Goal: Communication & Community: Answer question/provide support

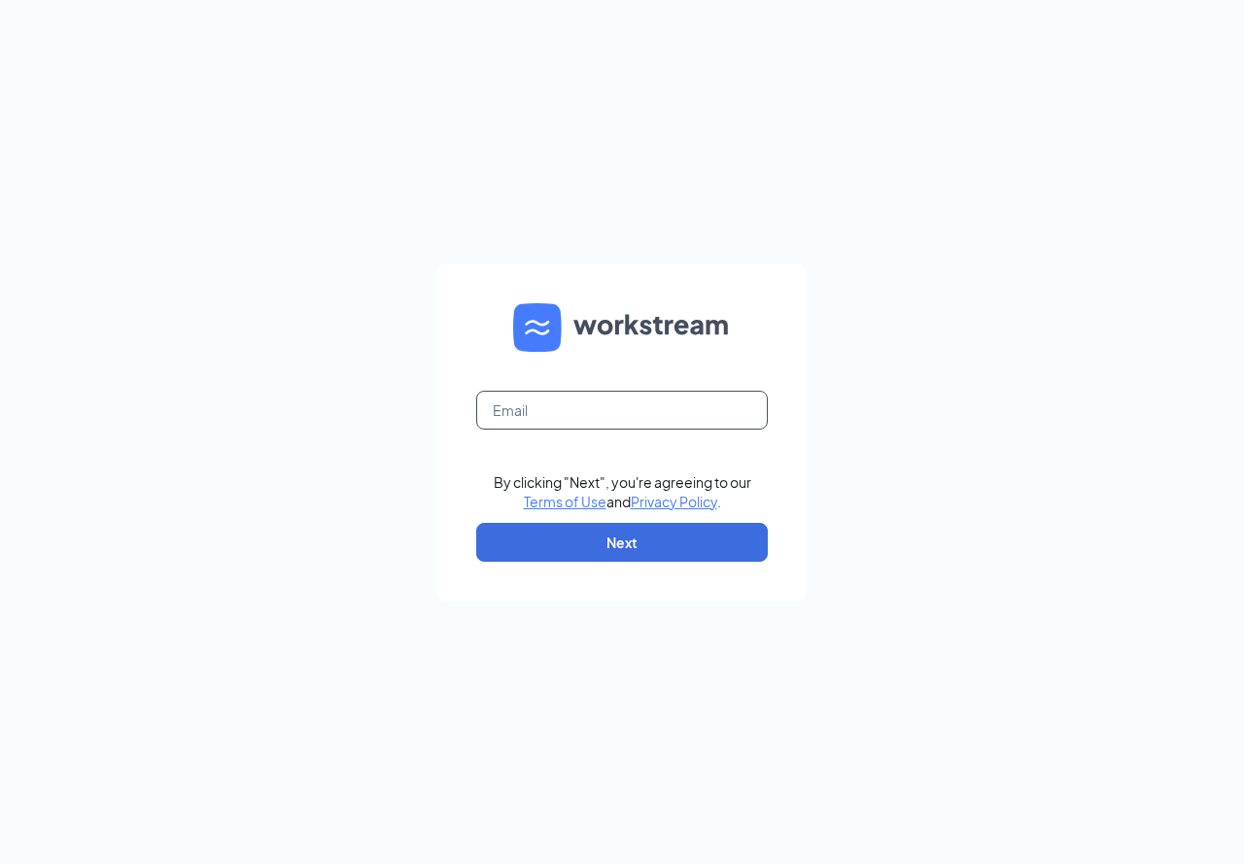
drag, startPoint x: 540, startPoint y: 409, endPoint x: 554, endPoint y: 420, distance: 17.3
click at [540, 409] on input "text" at bounding box center [621, 410] width 291 height 39
type input "[EMAIL_ADDRESS][PERSON_NAME][DOMAIN_NAME]"
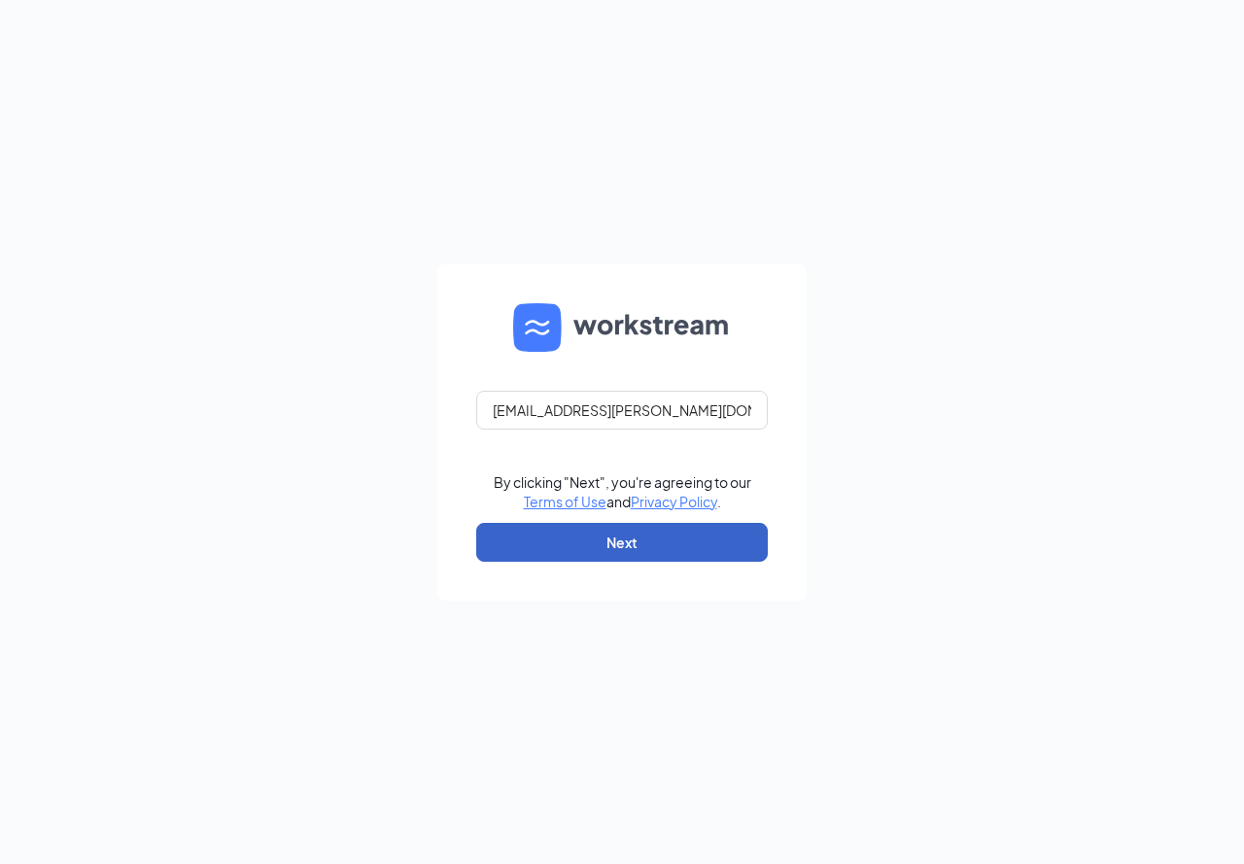
click at [625, 533] on button "Next" at bounding box center [621, 542] width 291 height 39
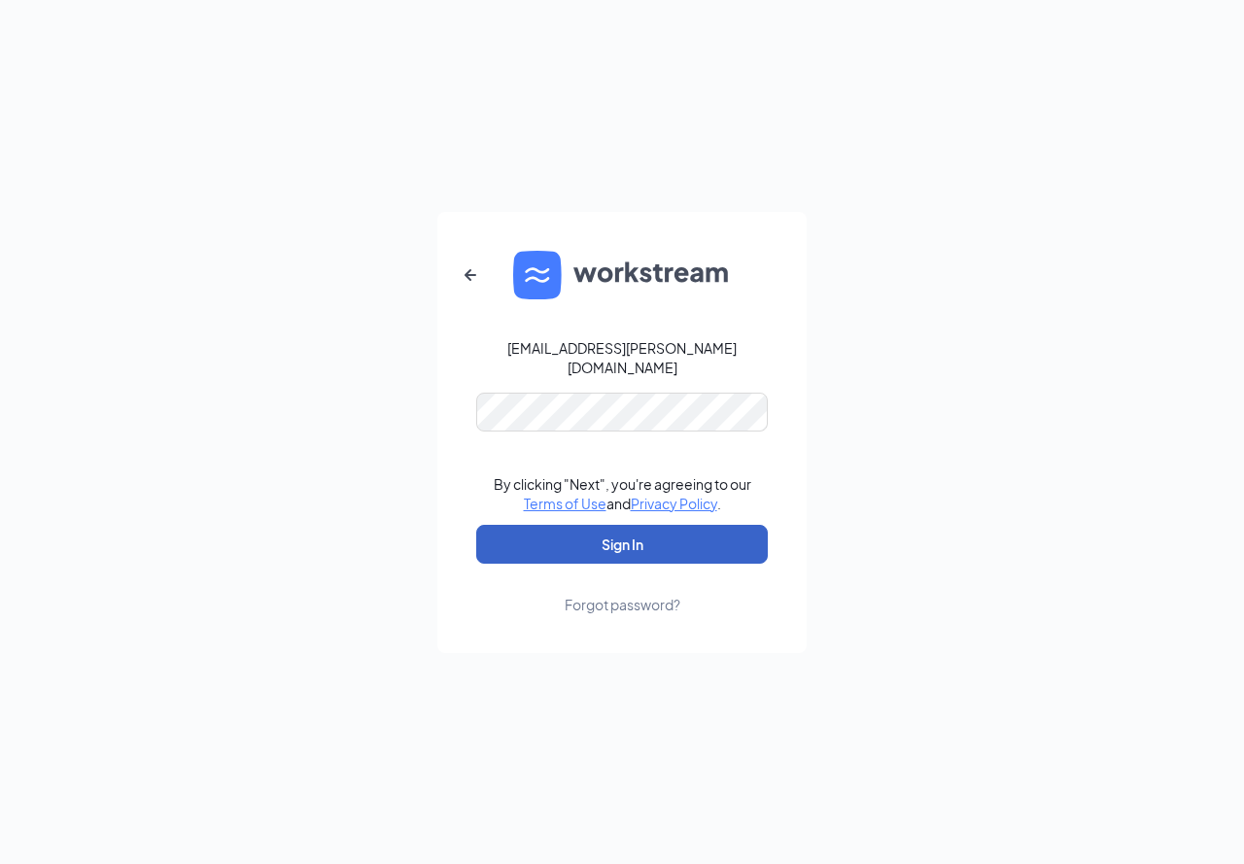
click at [618, 526] on button "Sign In" at bounding box center [621, 544] width 291 height 39
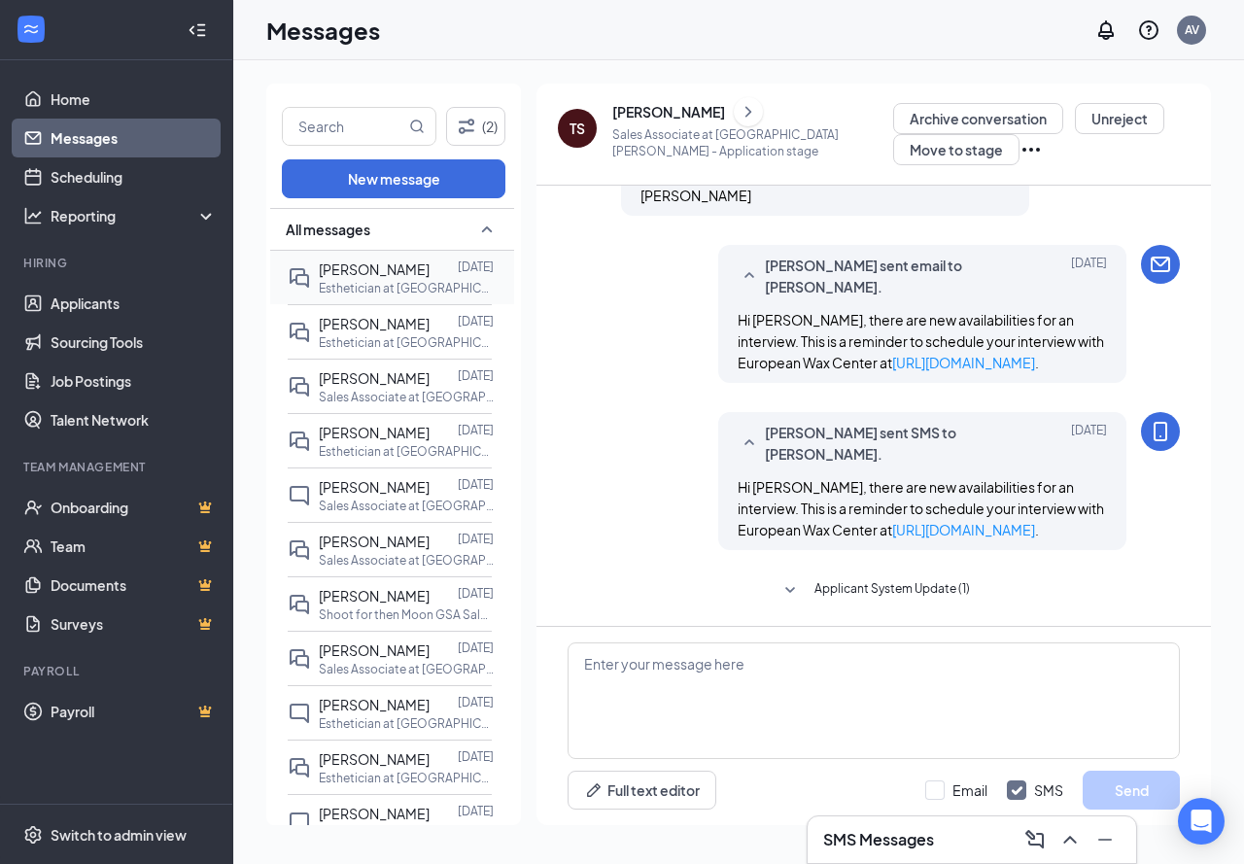
click at [381, 288] on p "Esthetician at Carlsbad -Bressi Ranch" at bounding box center [406, 288] width 175 height 17
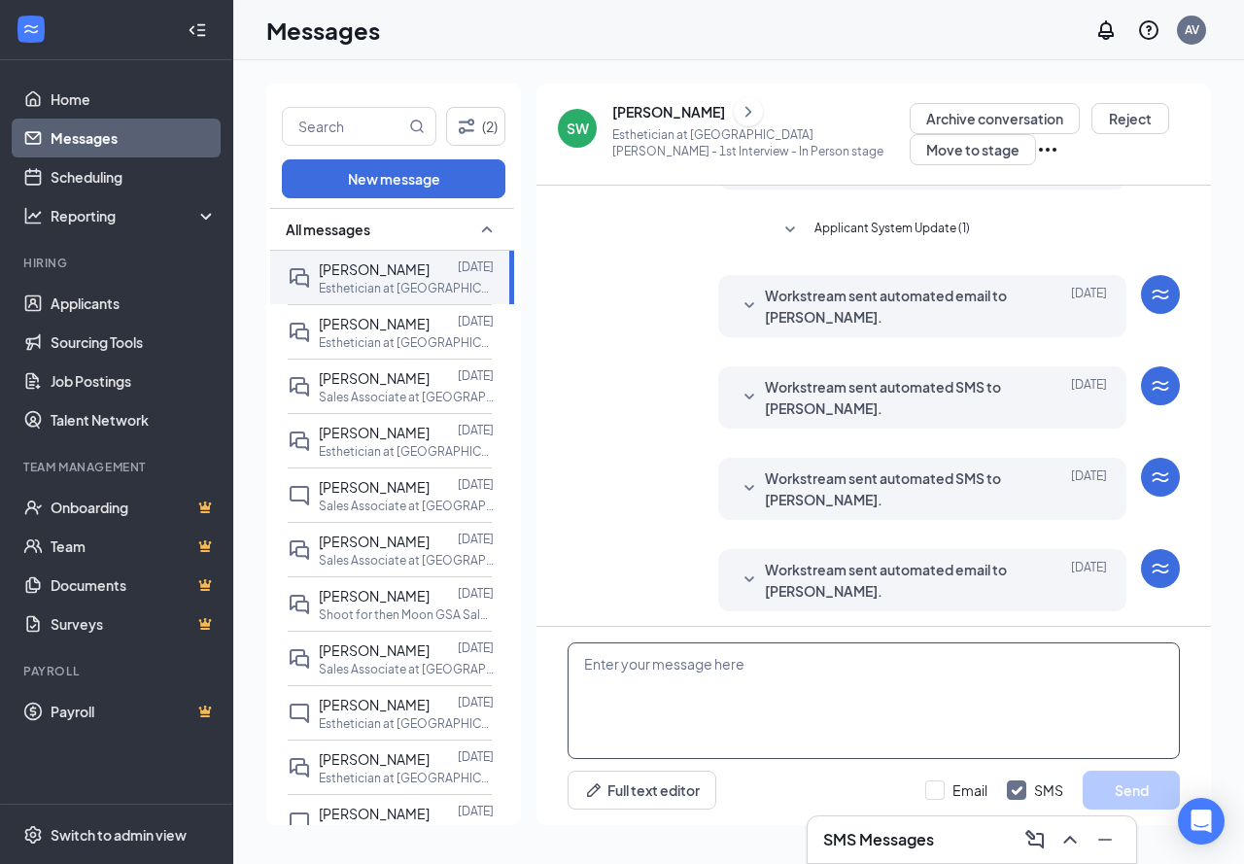
scroll to position [584, 0]
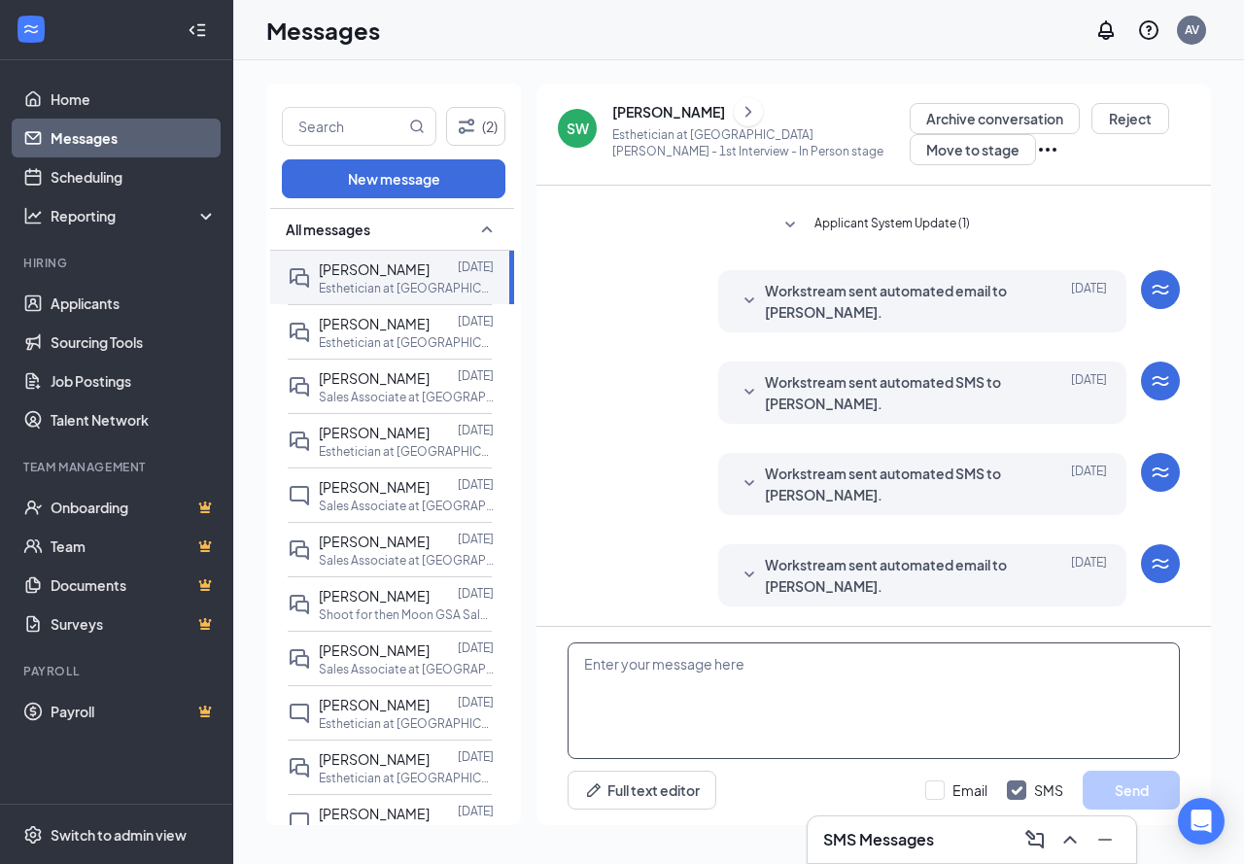
click at [665, 711] on textarea at bounding box center [873, 700] width 612 height 117
drag, startPoint x: 610, startPoint y: 675, endPoint x: 520, endPoint y: 663, distance: 91.2
click at [520, 663] on div "(2) New message All messages Stella Wright Sep 15 Esthetician at Carlsbad -Bres…" at bounding box center [738, 462] width 944 height 757
paste textarea "[Applicant's Name], Thank you so much for your interest in the [Position Title]…"
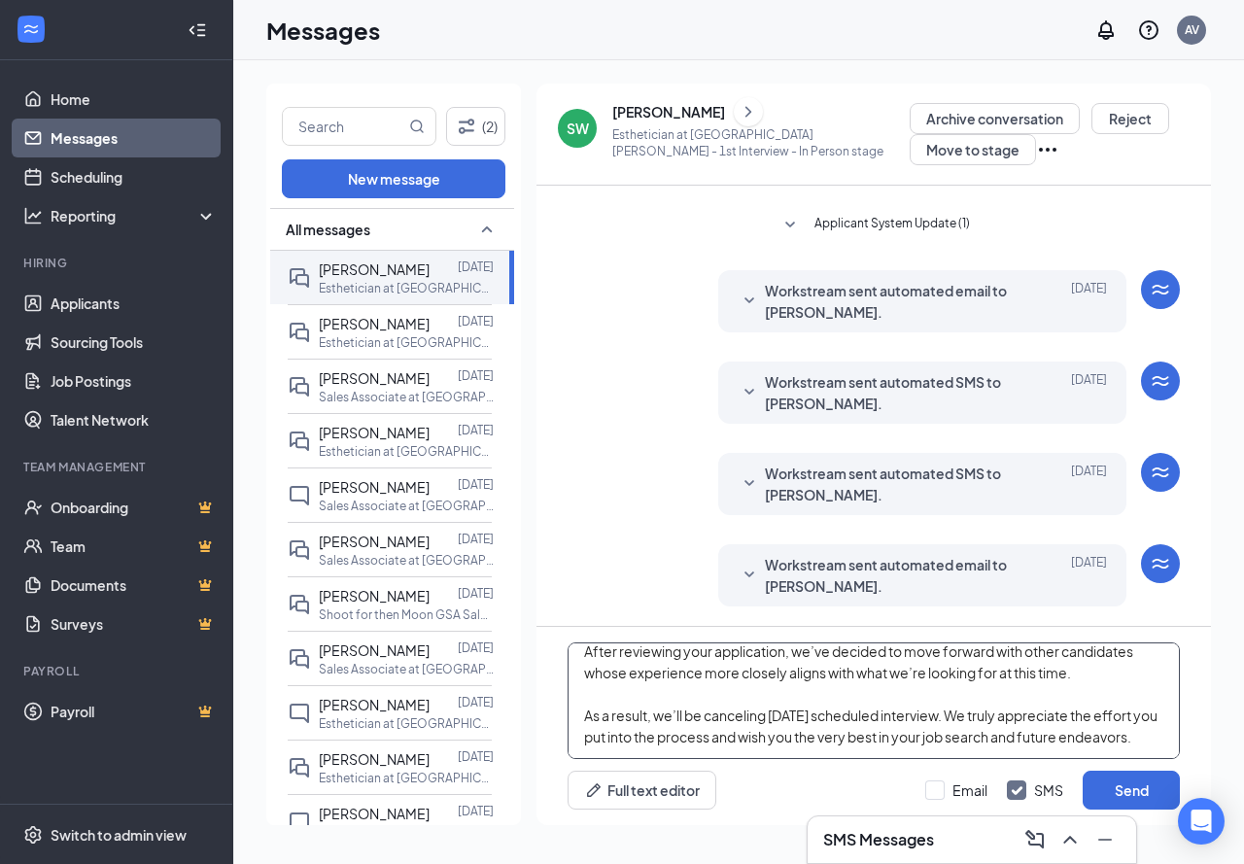
scroll to position [0, 0]
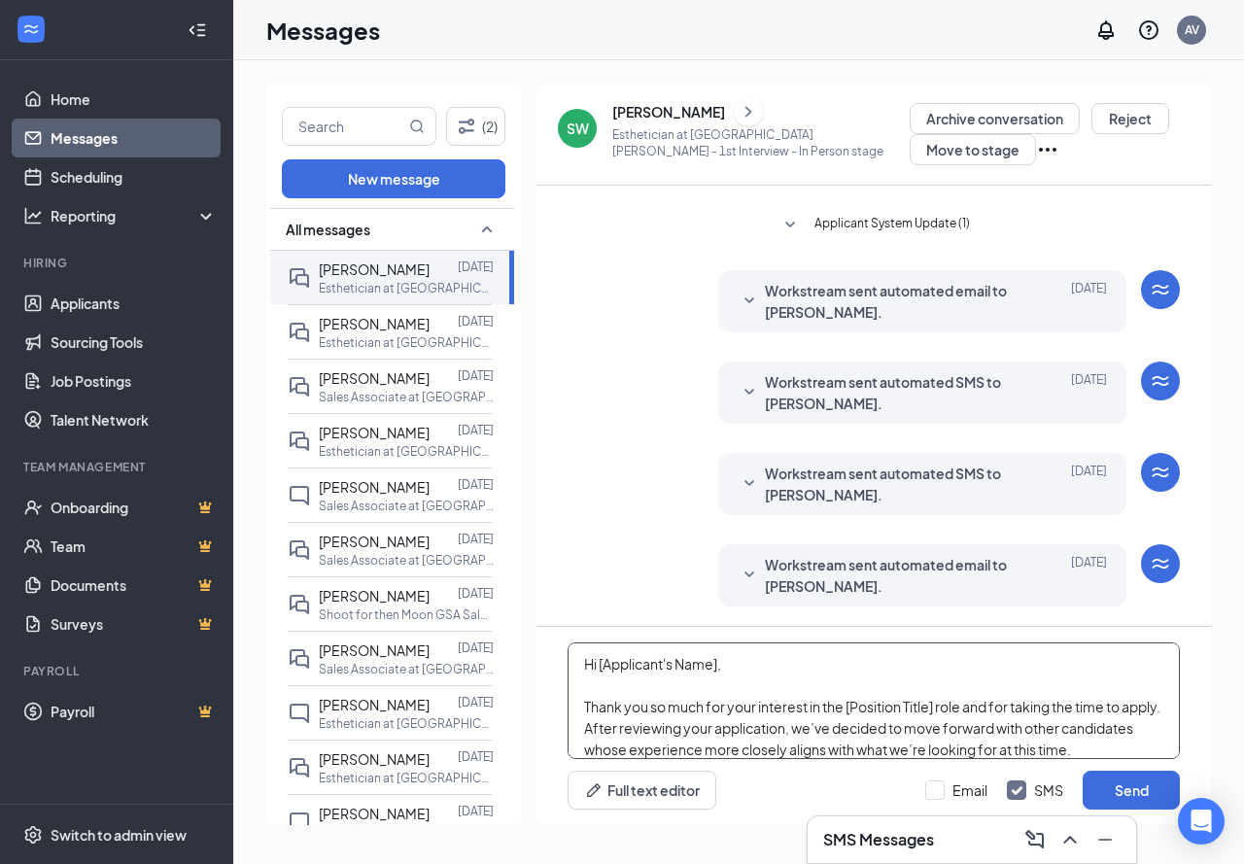
drag, startPoint x: 696, startPoint y: 671, endPoint x: 596, endPoint y: 672, distance: 100.1
click at [596, 672] on textarea "Hi [Applicant's Name], Thank you so much for your interest in the [Position Tit…" at bounding box center [873, 700] width 612 height 117
click at [583, 698] on textarea "Hi Stella Thank you so much for your interest in the [Position Title] role and …" at bounding box center [873, 700] width 612 height 117
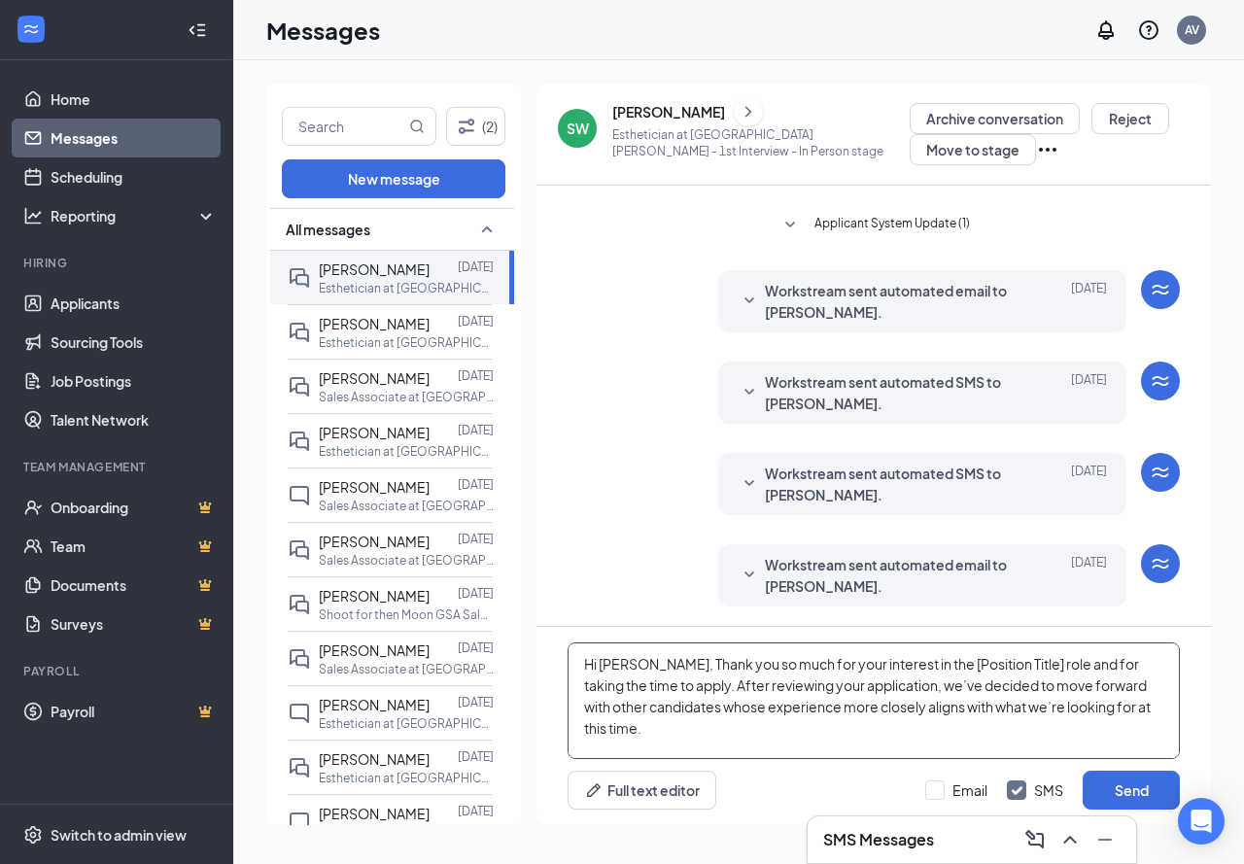
drag, startPoint x: 902, startPoint y: 660, endPoint x: 1000, endPoint y: 655, distance: 98.2
click at [1000, 655] on textarea "Hi Stella, Thank you so much for your interest in the [Position Title] role and…" at bounding box center [873, 700] width 612 height 117
click at [926, 746] on textarea "Hi Stella, Thank you so much for your interest in the Esthitican role and for t…" at bounding box center [873, 700] width 612 height 117
click at [933, 663] on textarea "Hi Stella, Thank you so much for your interest in the Esthitican role and for t…" at bounding box center [873, 700] width 612 height 117
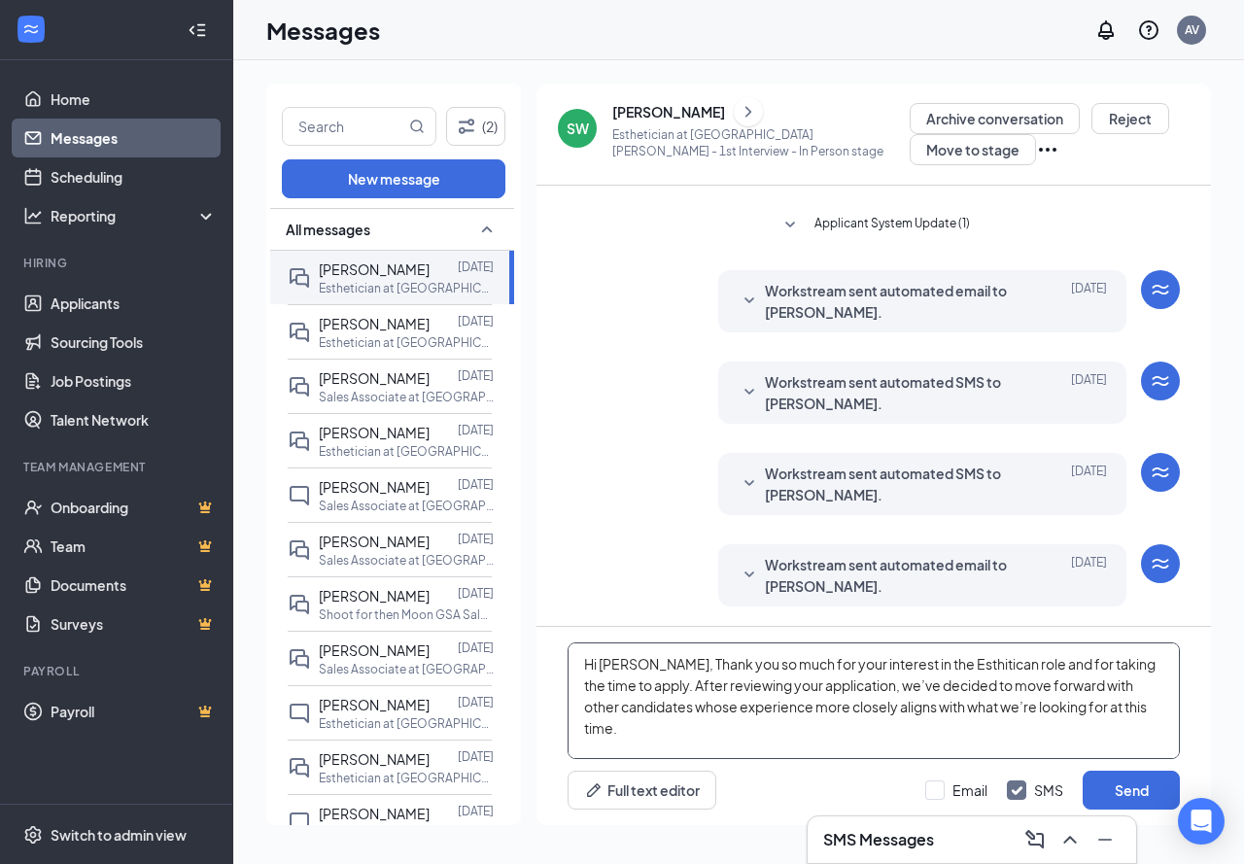
paste textarea
click at [938, 667] on textarea "Hi Stella, Thank you so much for your interest in the Esthitican role and for t…" at bounding box center [873, 700] width 612 height 117
click at [944, 719] on textarea "Hi Stella, Thank you so much for your interest in the Esthetican role and for t…" at bounding box center [873, 700] width 612 height 117
click at [950, 669] on textarea "Hi Stella, Thank you so much for your interest in the Esthetican role and for t…" at bounding box center [873, 700] width 612 height 117
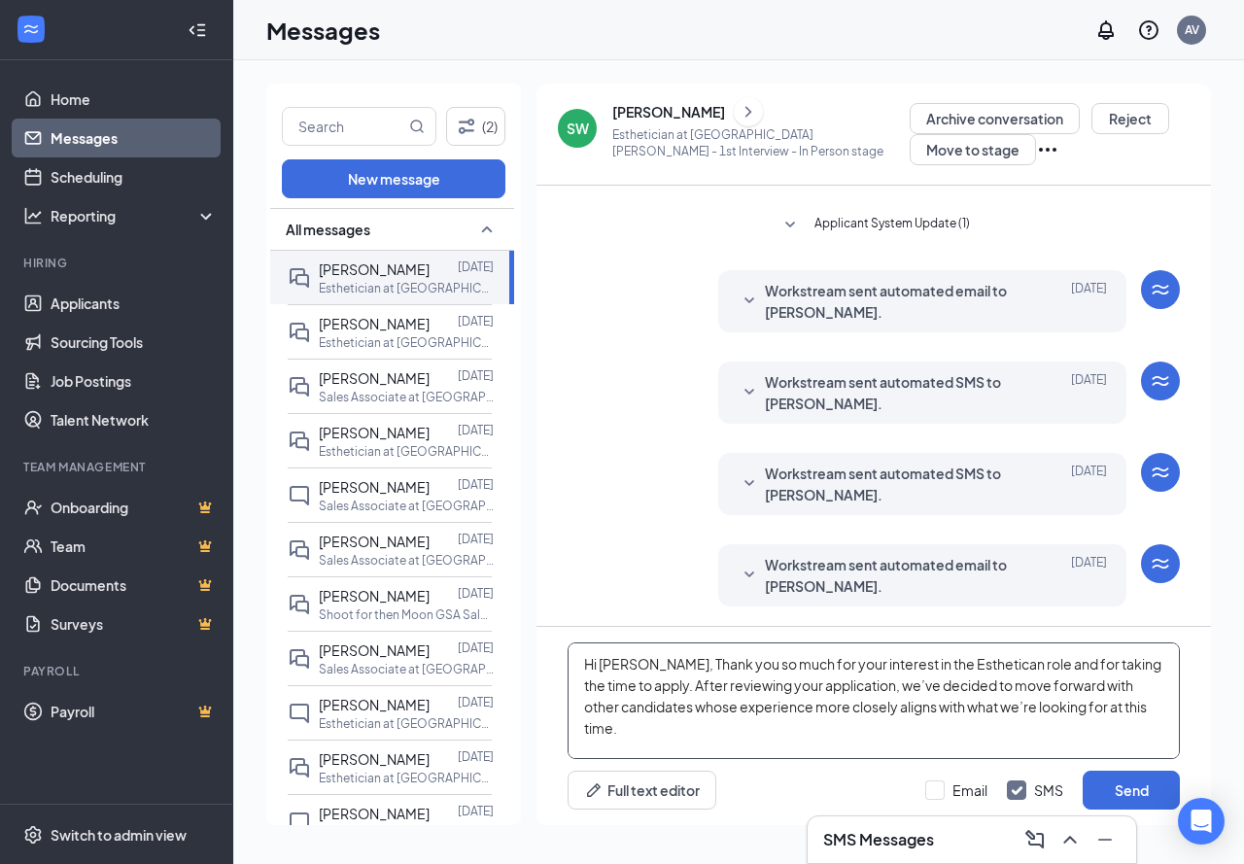
paste textarea "ian"
click at [910, 733] on textarea "Hi Stella, Thank you so much for your interest in the Esthetician role and for …" at bounding box center [873, 700] width 612 height 117
drag, startPoint x: 699, startPoint y: 710, endPoint x: 717, endPoint y: 710, distance: 18.5
click at [717, 710] on textarea "Hi Stella, Thank you so much for your interest in the Esthetician role and for …" at bounding box center [873, 700] width 612 height 117
drag, startPoint x: 744, startPoint y: 710, endPoint x: 897, endPoint y: 711, distance: 152.5
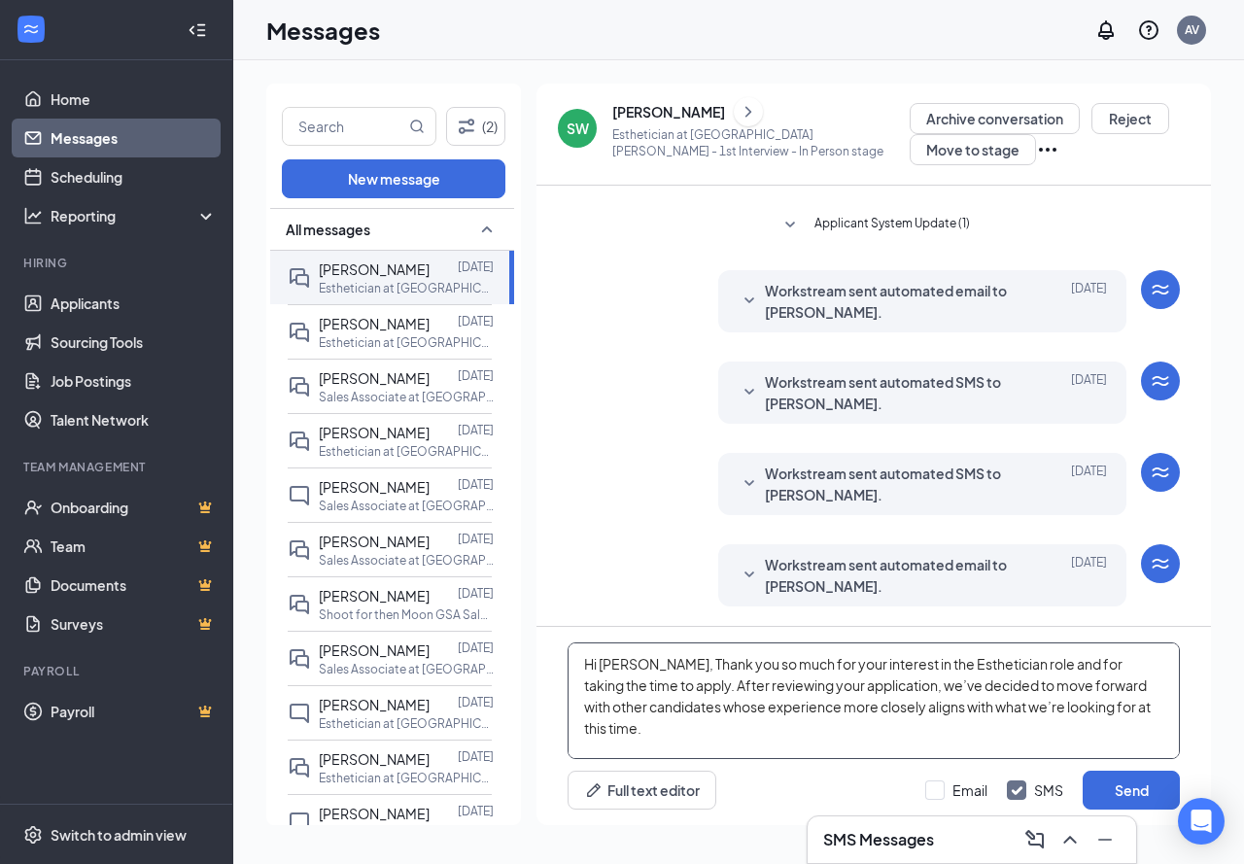
click at [897, 711] on textarea "Hi Stella, Thank you so much for your interest in the Esthetician role and for …" at bounding box center [873, 700] width 612 height 117
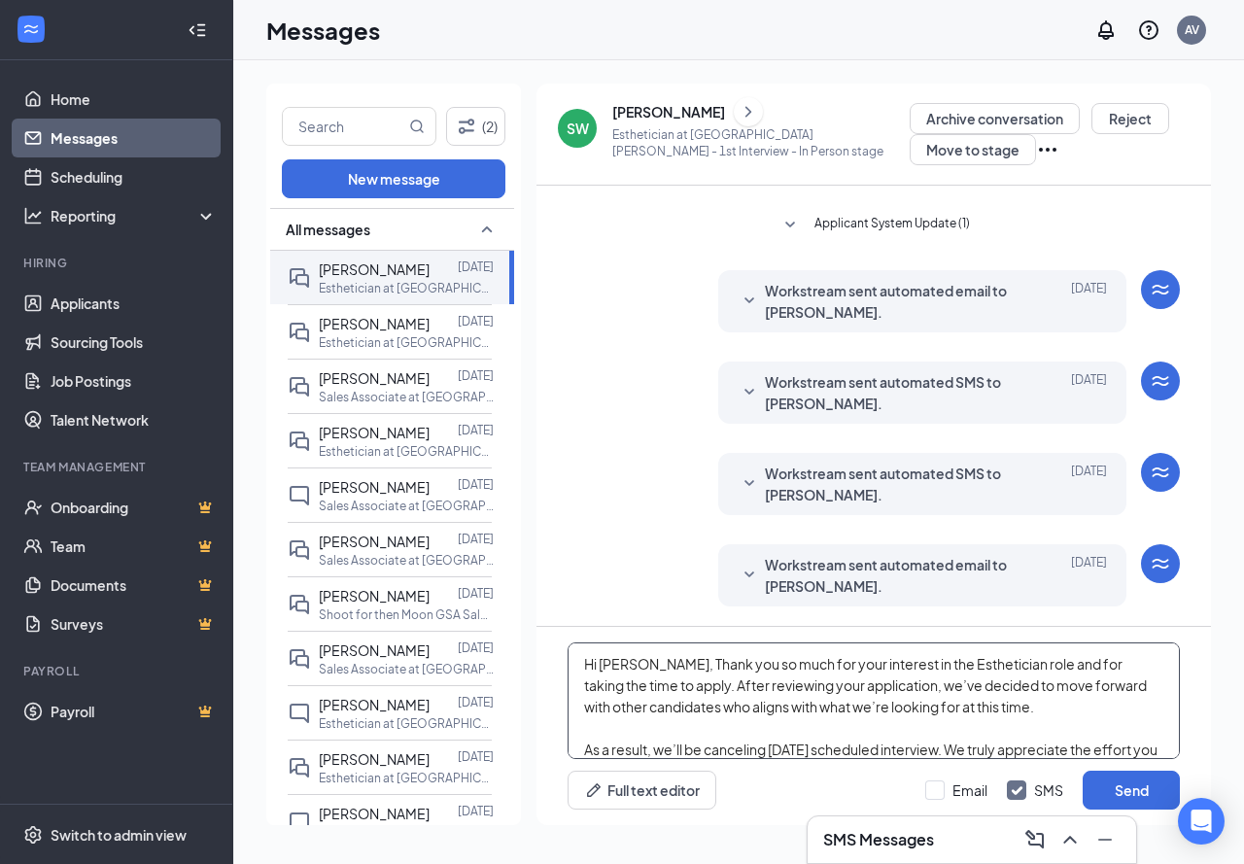
click at [861, 730] on textarea "Hi Stella, Thank you so much for your interest in the Esthetician role and for …" at bounding box center [873, 700] width 612 height 117
click at [777, 708] on textarea "Hi Stella, Thank you so much for your interest in the Esthetician role and for …" at bounding box center [873, 700] width 612 height 117
drag, startPoint x: 698, startPoint y: 707, endPoint x: 941, endPoint y: 697, distance: 244.1
click at [941, 697] on textarea "Hi Stella, Thank you so much for your interest in the Esthetician role and for …" at bounding box center [873, 700] width 612 height 117
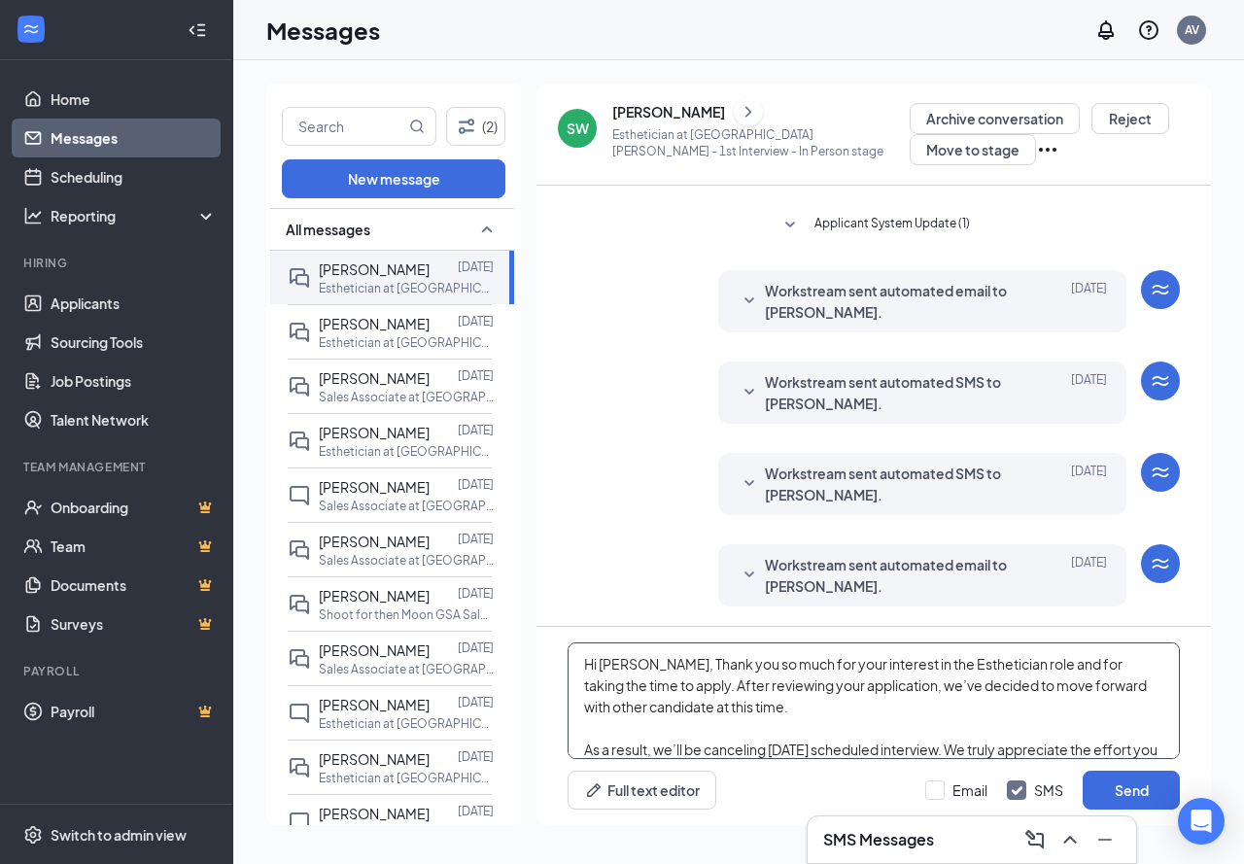
click at [678, 731] on textarea "Hi Stella, Thank you so much for your interest in the Esthetician role and for …" at bounding box center [873, 700] width 612 height 117
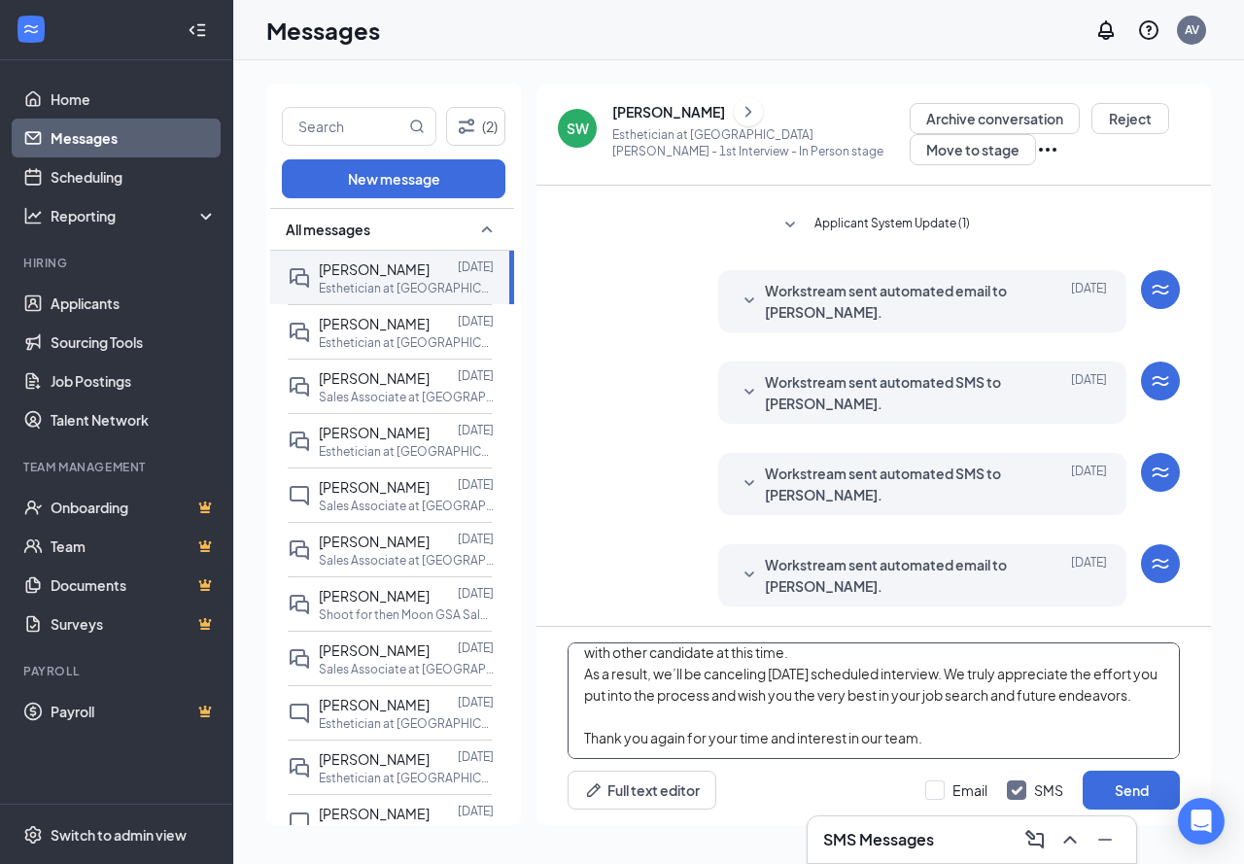
click at [686, 723] on textarea "Hi Stella, Thank you so much for your interest in the Esthetician role and for …" at bounding box center [873, 700] width 612 height 117
type textarea "Hi Stella, Thank you so much for your interest in the Esthetician role and for …"
click at [1122, 800] on button "Send" at bounding box center [1130, 789] width 97 height 39
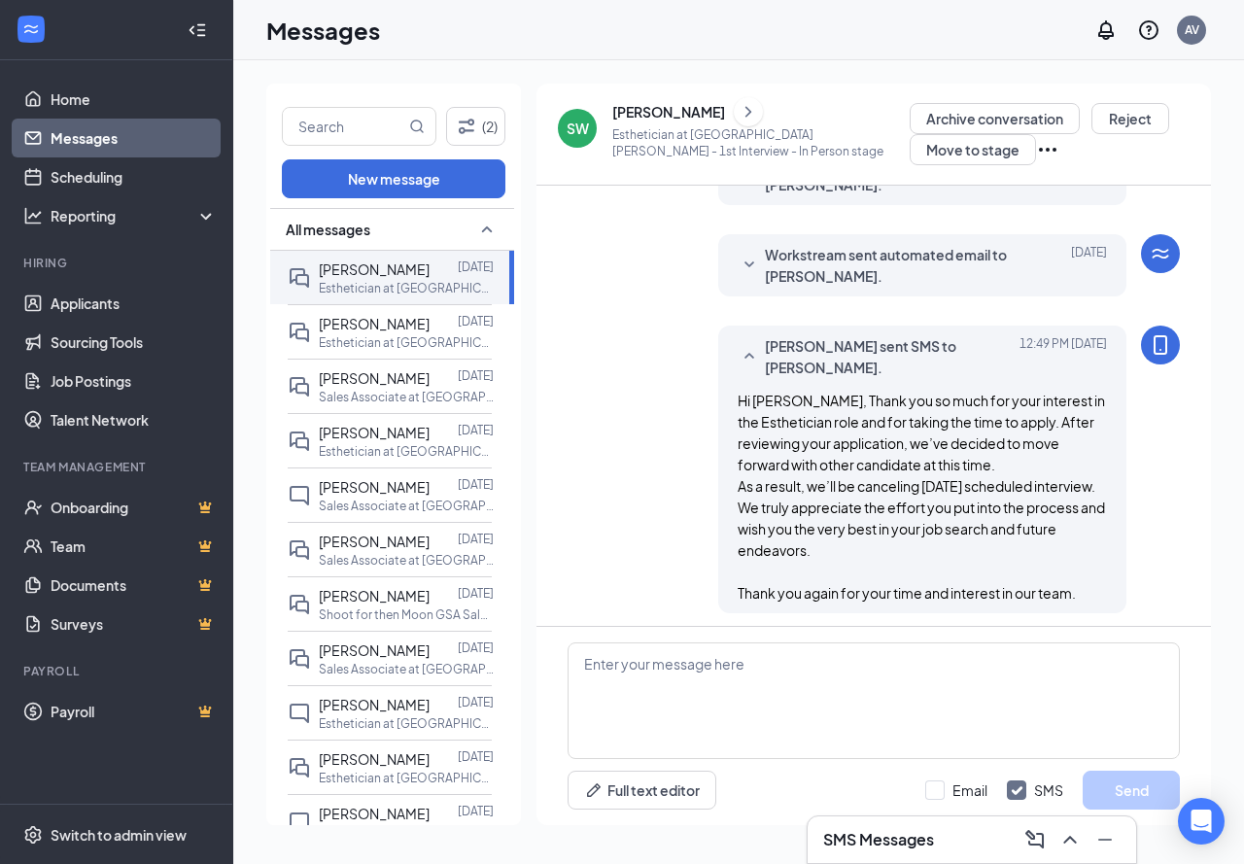
scroll to position [901, 0]
